Goal: Information Seeking & Learning: Find specific fact

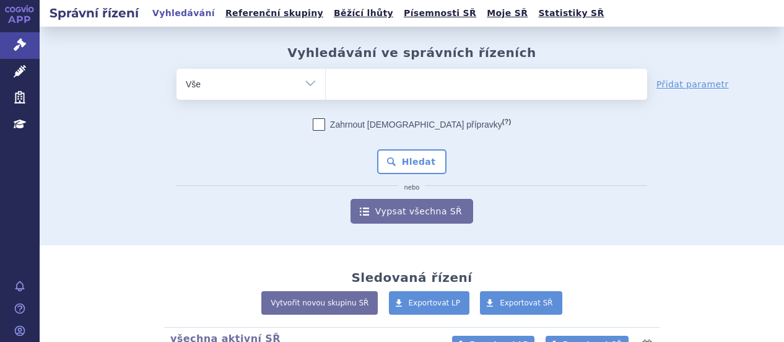
click at [371, 81] on ul at bounding box center [486, 82] width 321 height 26
click at [326, 81] on select at bounding box center [325, 83] width 1 height 31
click at [371, 81] on ul at bounding box center [486, 82] width 321 height 26
click at [326, 81] on select at bounding box center [325, 83] width 1 height 31
type input "s"
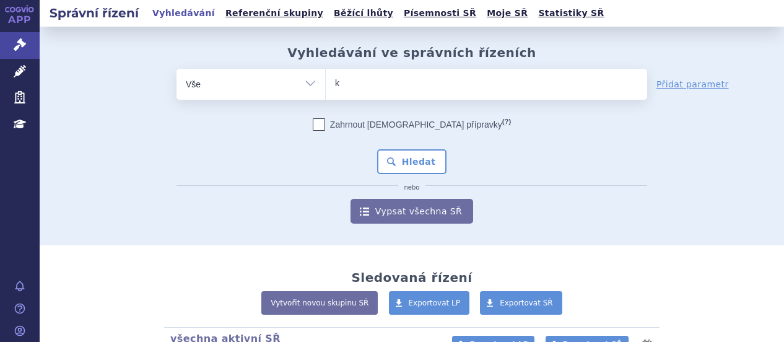
type input "kes"
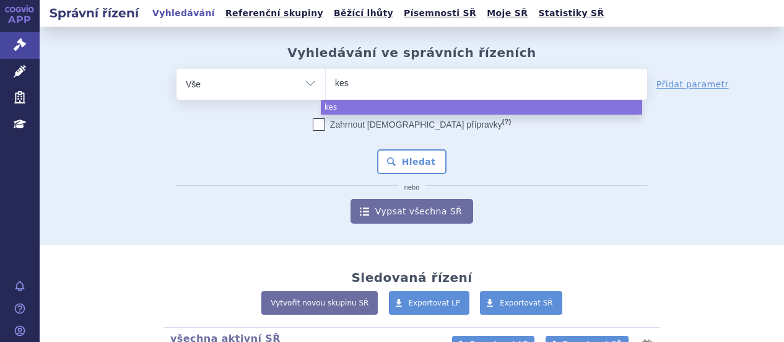
type input "kesi"
type input "kesimp"
type input "kesimpta"
select select "kesimpta"
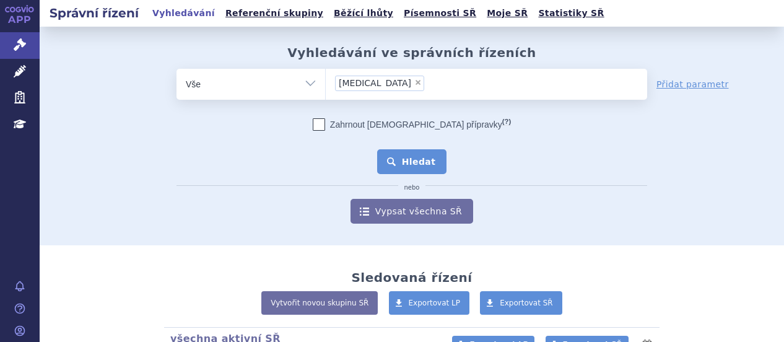
click at [409, 151] on button "Hledat" at bounding box center [412, 161] width 70 height 25
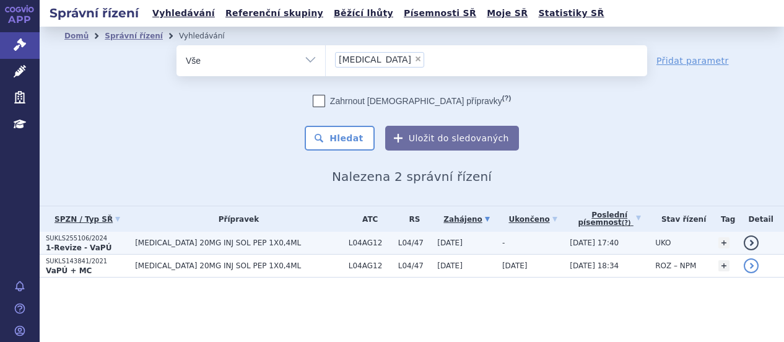
click at [71, 242] on p "SUKLS255106/2024" at bounding box center [87, 238] width 83 height 9
